Goal: Register for event/course

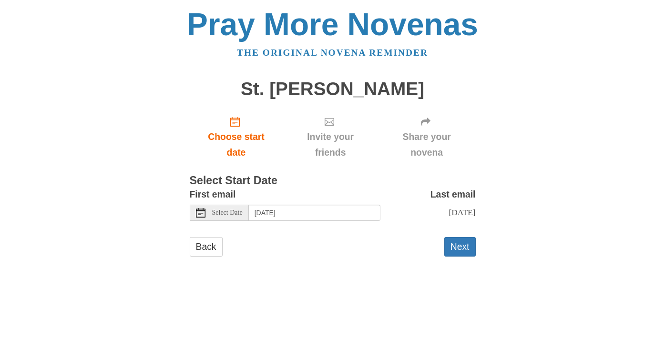
click at [232, 214] on span "Select Date" at bounding box center [227, 213] width 30 height 7
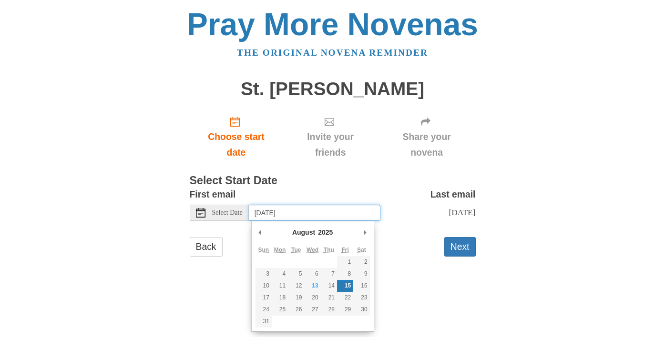
click at [287, 214] on input "[DATE]" at bounding box center [314, 213] width 131 height 16
click at [317, 213] on input "[DATE]" at bounding box center [314, 213] width 131 height 16
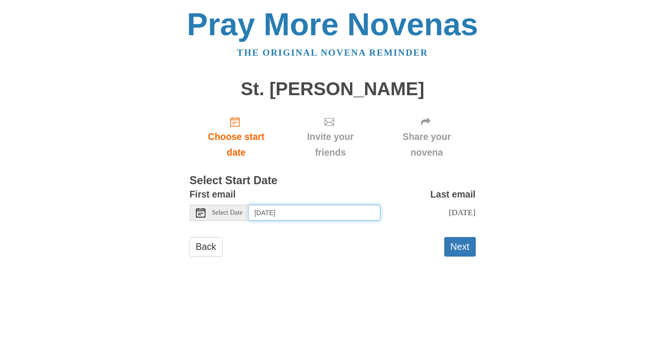
click at [351, 209] on input "[DATE]" at bounding box center [314, 213] width 131 height 16
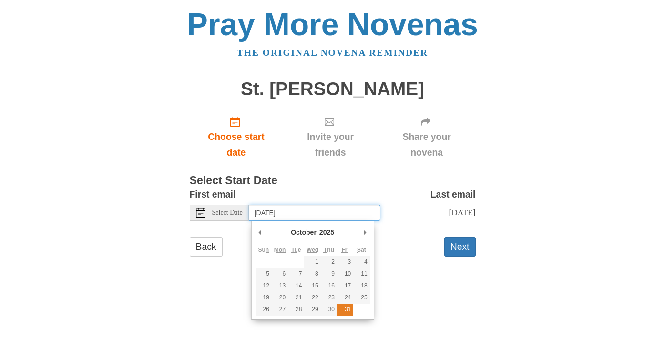
type input "[DATE]"
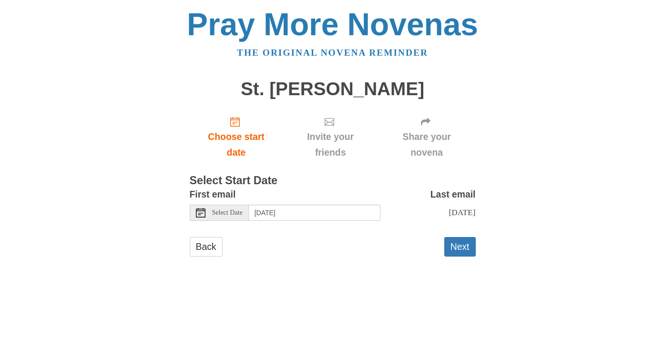
click at [388, 184] on h3 "Select Start Date" at bounding box center [333, 181] width 286 height 12
click at [457, 250] on button "Next" at bounding box center [459, 247] width 31 height 20
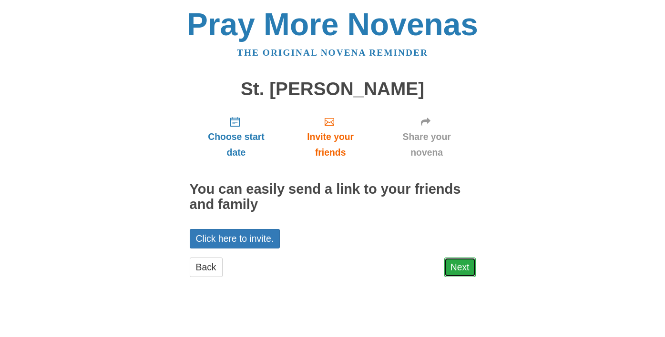
click at [463, 264] on link "Next" at bounding box center [459, 268] width 31 height 20
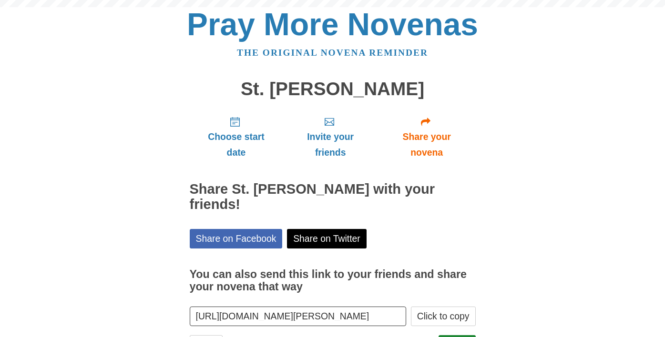
scroll to position [45, 0]
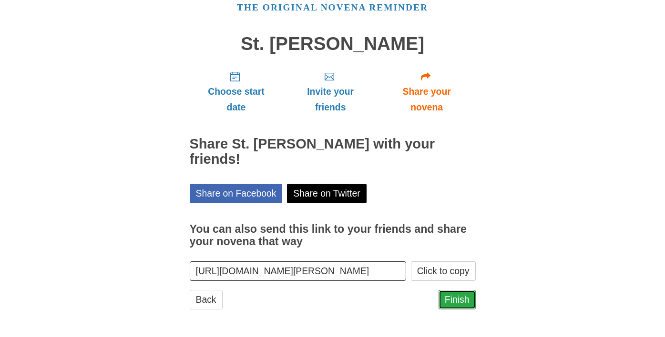
click at [459, 302] on link "Finish" at bounding box center [456, 300] width 37 height 20
